Goal: Information Seeking & Learning: Learn about a topic

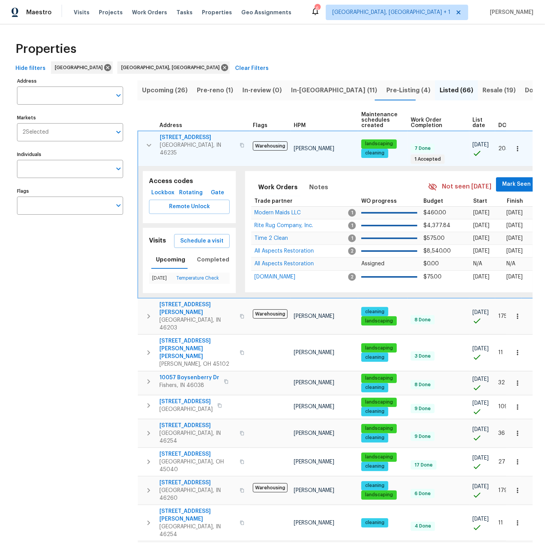
click at [163, 88] on span "Upcoming (26)" at bounding box center [165, 90] width 46 height 11
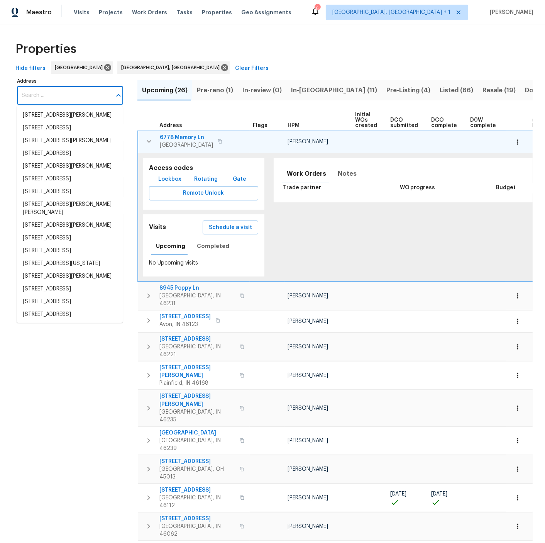
click at [67, 96] on input "Address" at bounding box center [64, 96] width 95 height 18
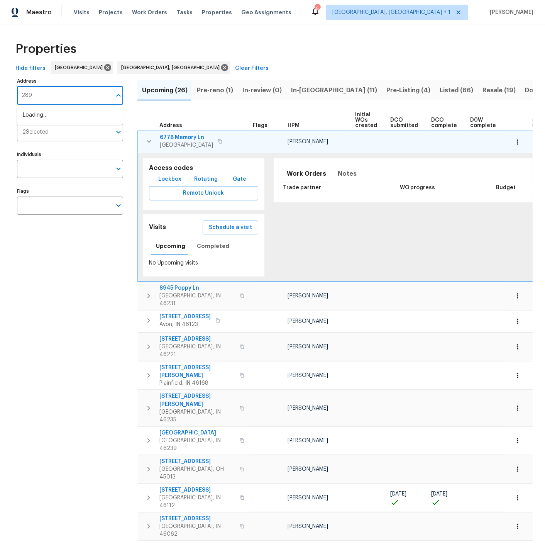
type input "2898"
click at [56, 134] on li "2898 Mossy Brink Ct Maineville OH 45039" at bounding box center [70, 128] width 106 height 13
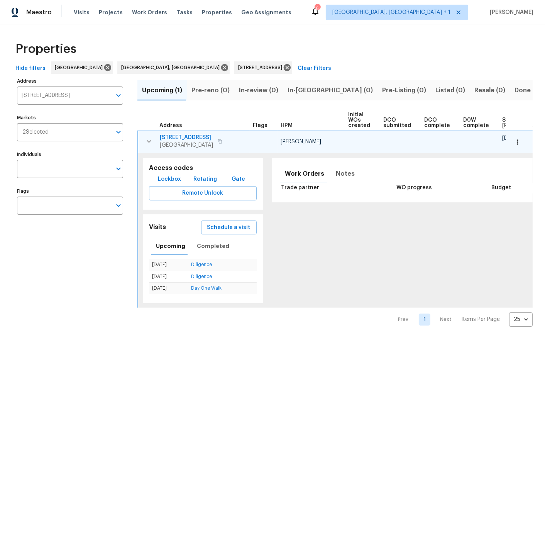
click at [187, 137] on span "[STREET_ADDRESS]" at bounding box center [186, 138] width 53 height 8
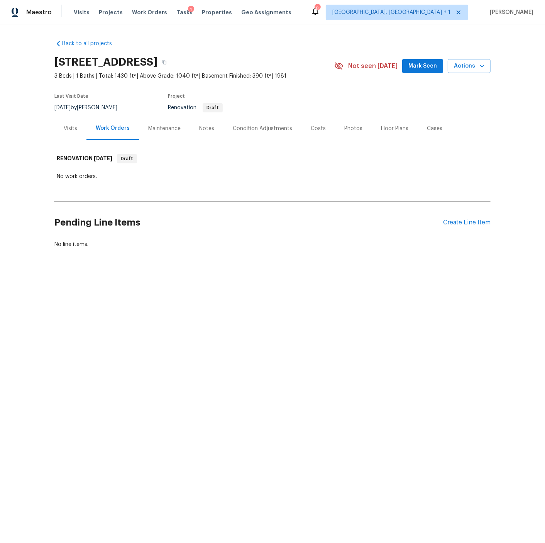
click at [70, 127] on div "Visits" at bounding box center [71, 129] width 14 height 8
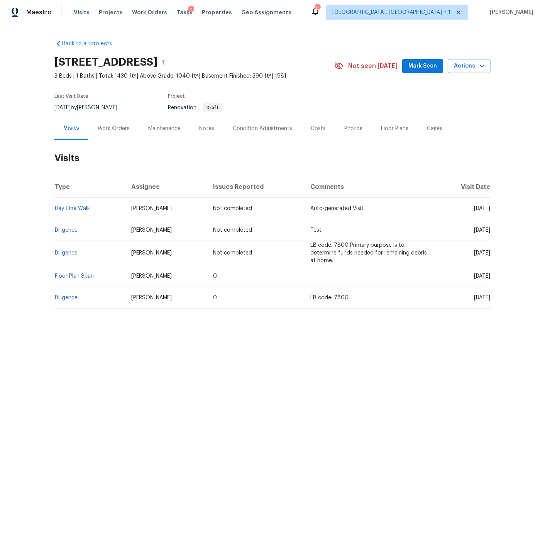
click at [369, 230] on td "Test" at bounding box center [369, 230] width 131 height 22
click at [70, 297] on link "Diligence" at bounding box center [66, 297] width 23 height 5
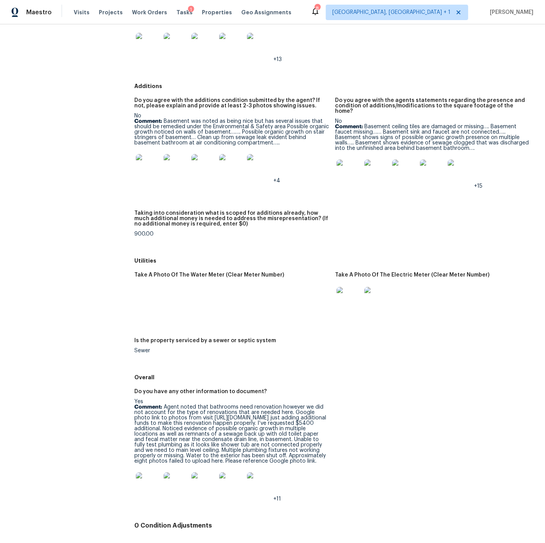
scroll to position [1041, 0]
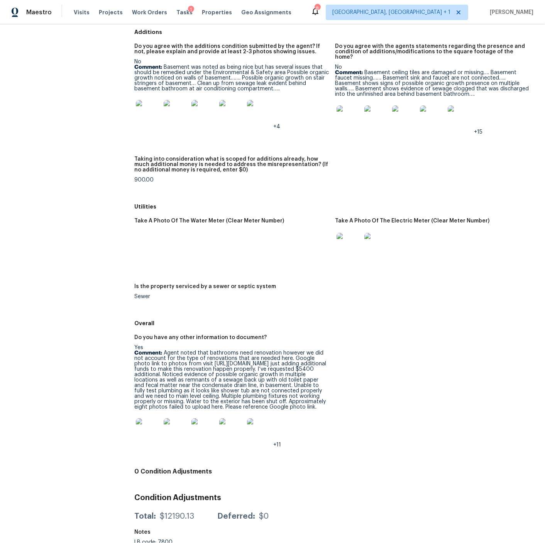
click at [246, 362] on p "Comment: Agent noted that bathrooms need renovation however we did not account …" at bounding box center [231, 379] width 195 height 59
drag, startPoint x: 196, startPoint y: 352, endPoint x: 308, endPoint y: 353, distance: 112.0
click at [322, 352] on p "Comment: Agent noted that bathrooms need renovation however we did not account …" at bounding box center [231, 379] width 195 height 59
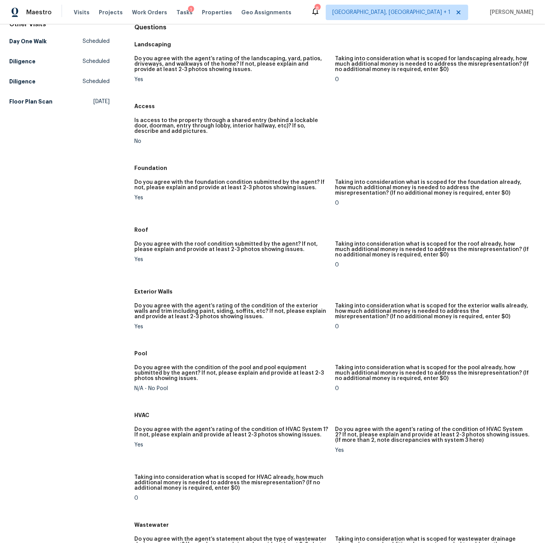
scroll to position [0, 0]
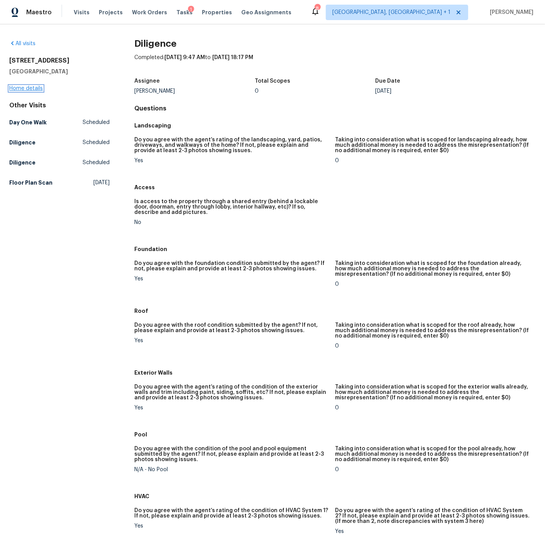
click at [29, 89] on link "Home details" at bounding box center [26, 88] width 34 height 5
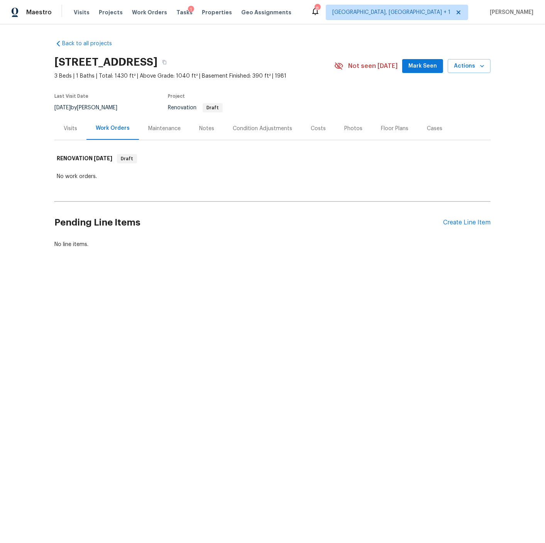
click at [202, 129] on div "Notes" at bounding box center [206, 129] width 15 height 8
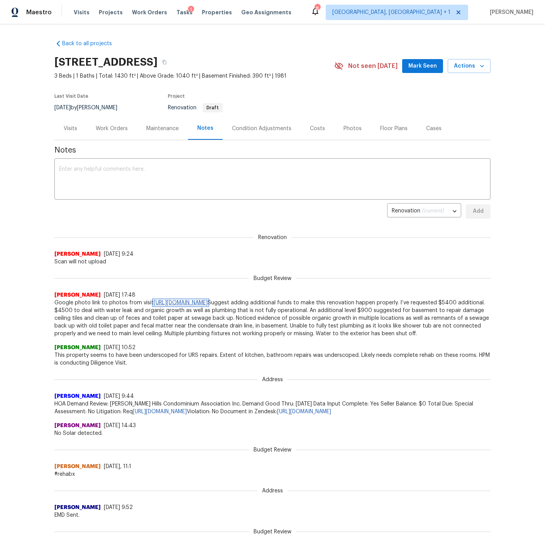
click at [208, 302] on link "[URL][DOMAIN_NAME]" at bounding box center [181, 302] width 54 height 5
